Goal: Register for event/course

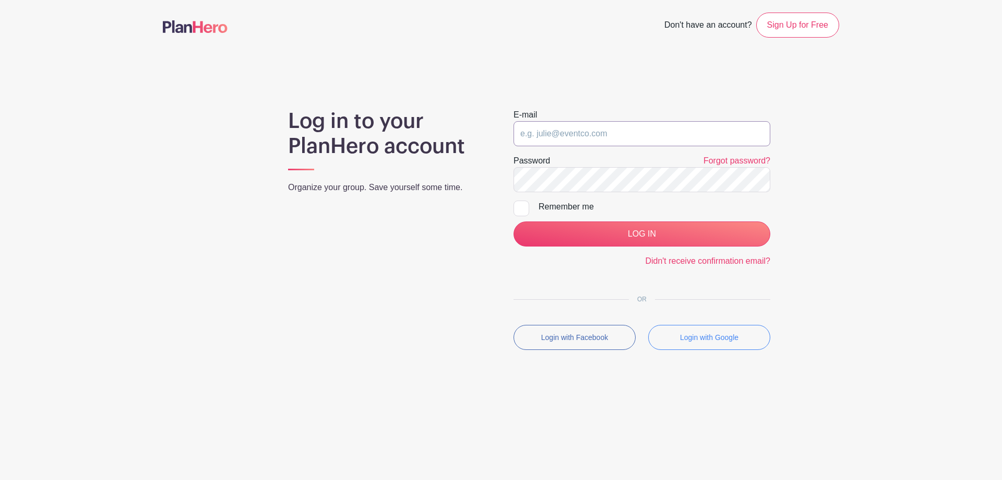
click at [557, 133] on input "email" at bounding box center [642, 133] width 257 height 25
click at [586, 132] on input "email" at bounding box center [642, 133] width 257 height 25
type input "volunteer@bbpboathouse.org"
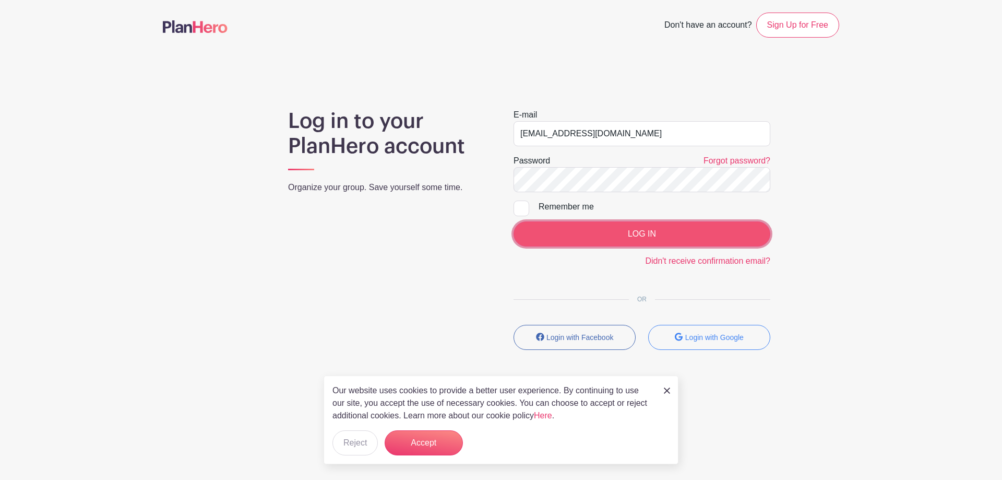
click at [632, 230] on input "LOG IN" at bounding box center [642, 233] width 257 height 25
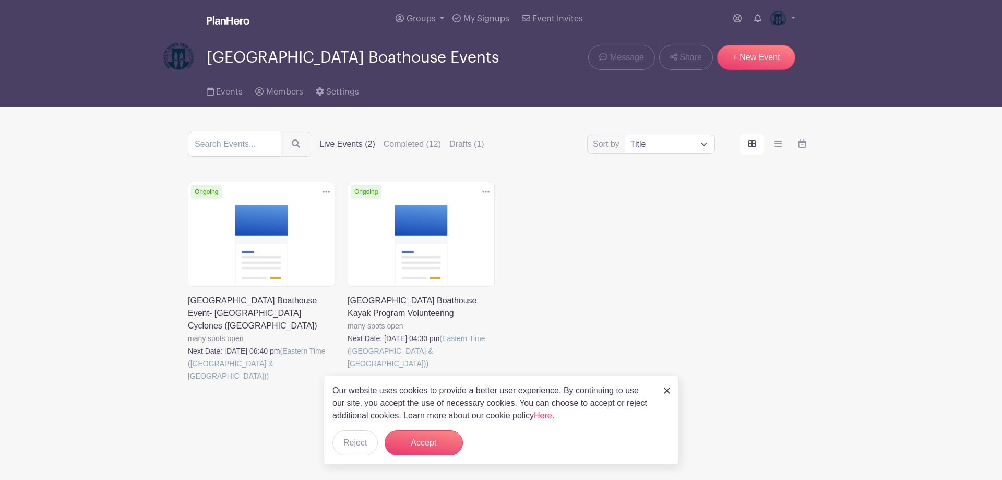
click at [668, 388] on img at bounding box center [667, 390] width 6 height 6
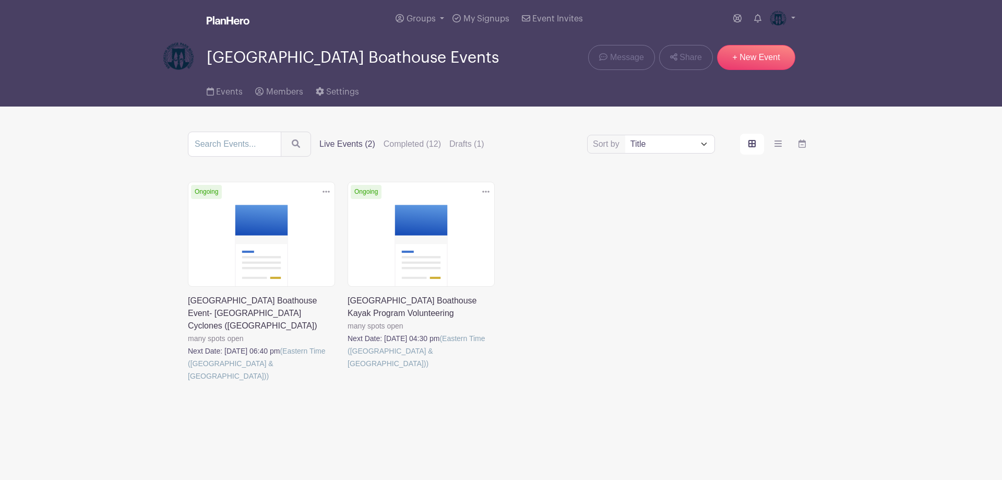
click at [348, 370] on link at bounding box center [348, 370] width 0 height 0
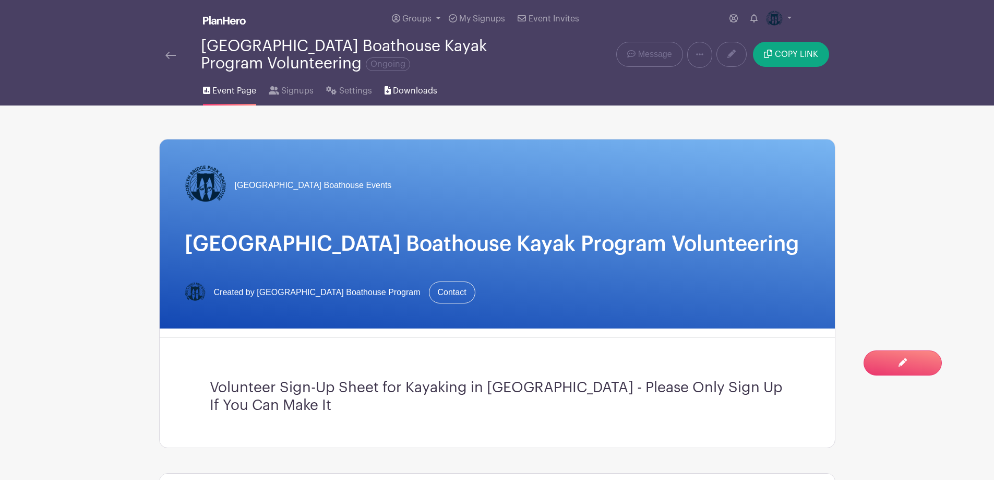
click at [414, 87] on span "Downloads" at bounding box center [415, 91] width 44 height 13
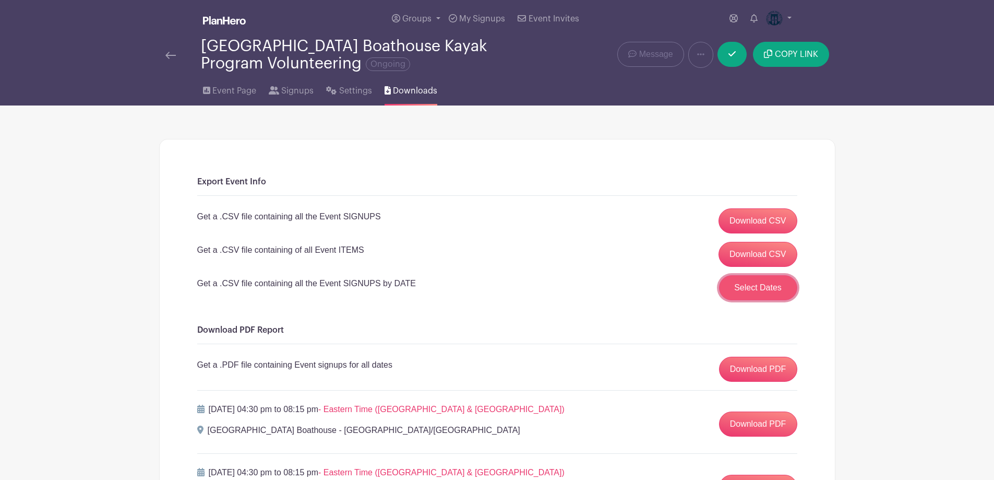
click at [755, 291] on button "Select Dates" at bounding box center [758, 287] width 78 height 25
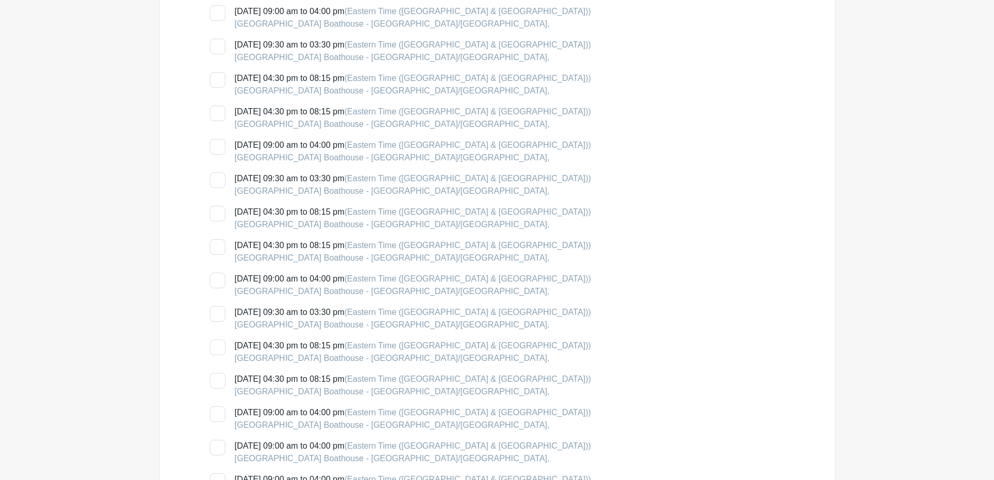
scroll to position [1723, 0]
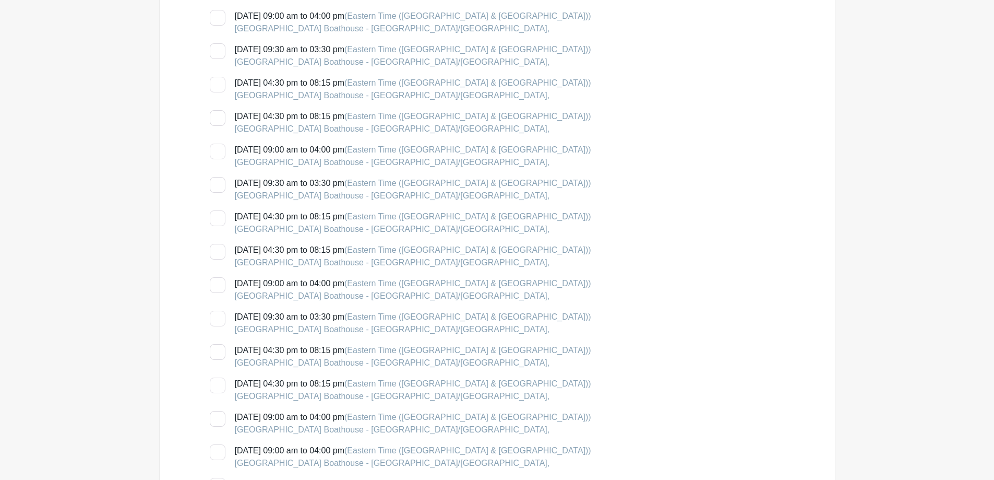
click at [220, 184] on div at bounding box center [218, 185] width 16 height 16
click at [217, 184] on input "[DATE] 09:30 am to 03:30 pm (Eastern Time ([GEOGRAPHIC_DATA] & [GEOGRAPHIC_DATA…" at bounding box center [213, 180] width 7 height 7
checkbox input "true"
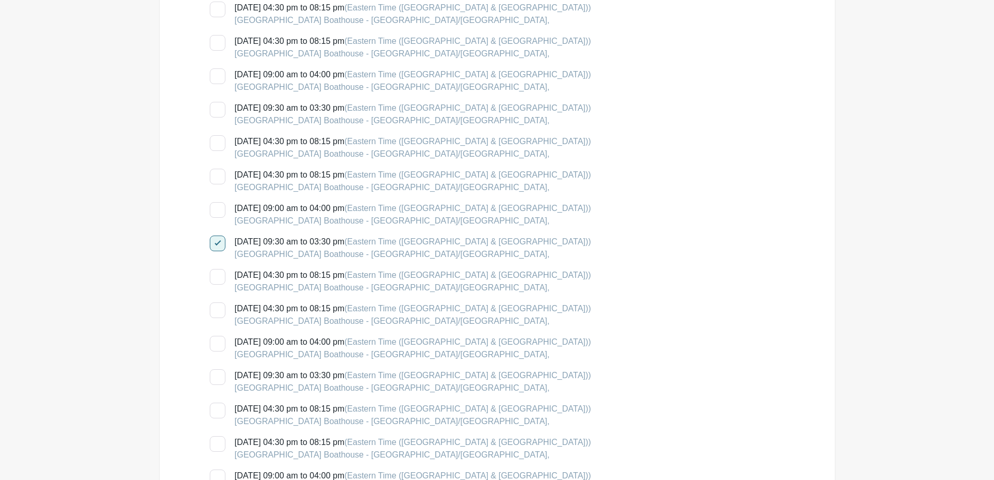
scroll to position [1618, 0]
